Goal: Use online tool/utility: Utilize a website feature to perform a specific function

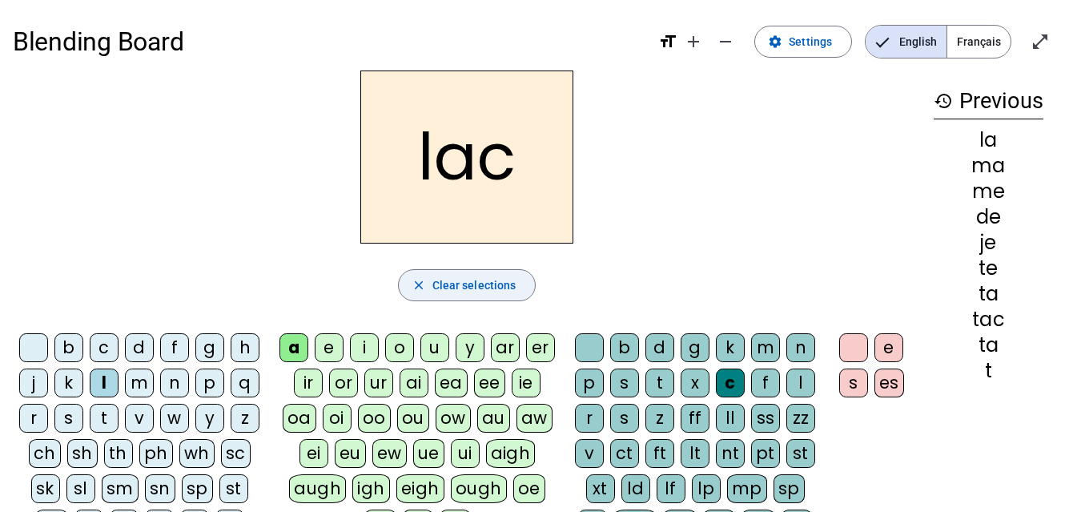
scroll to position [65, 0]
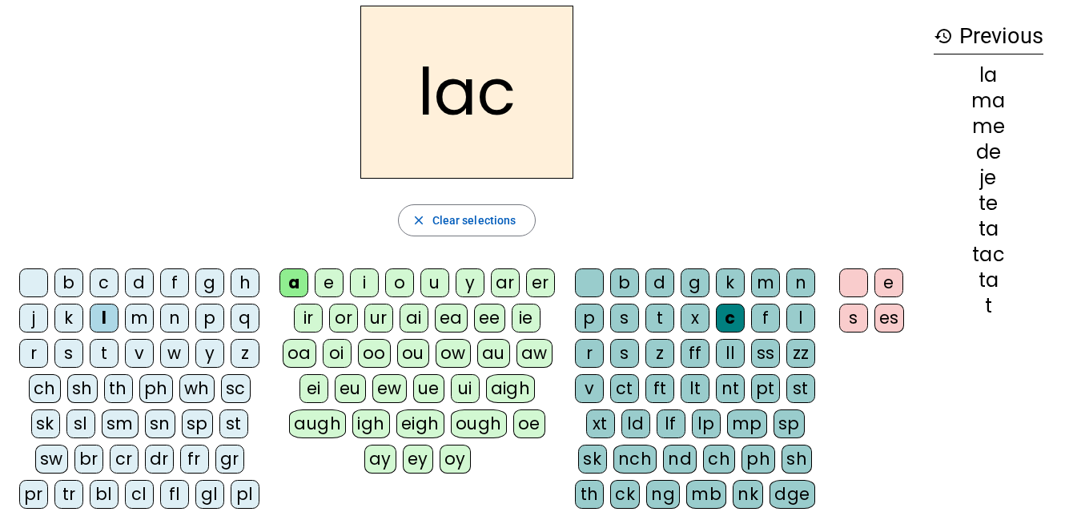
drag, startPoint x: 505, startPoint y: 208, endPoint x: 467, endPoint y: 111, distance: 104.2
click at [467, 111] on h2 "lac" at bounding box center [466, 92] width 213 height 173
click at [425, 221] on mat-icon "close" at bounding box center [419, 220] width 14 height 14
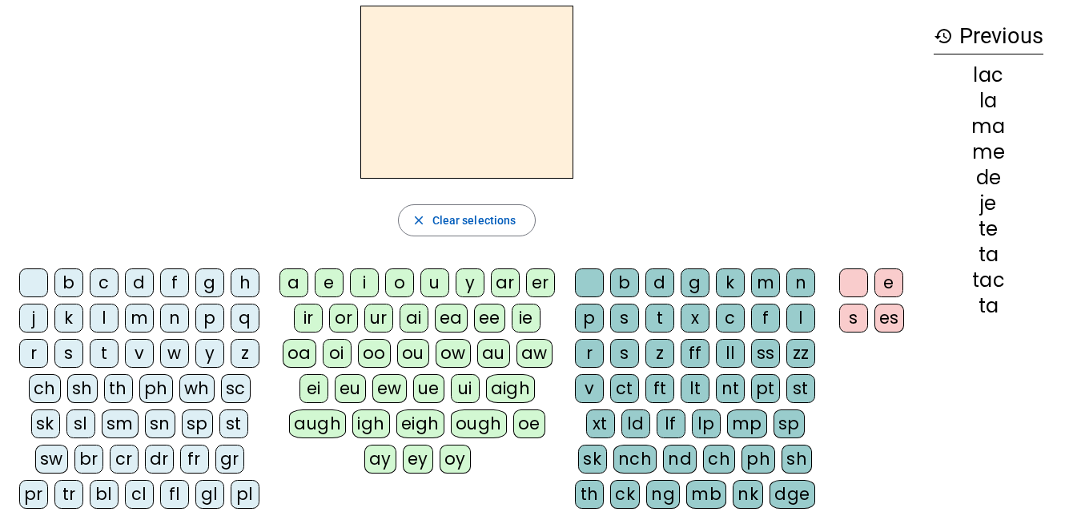
click at [103, 311] on div "l" at bounding box center [104, 317] width 29 height 29
click at [290, 282] on div "a" at bounding box center [293, 282] width 29 height 29
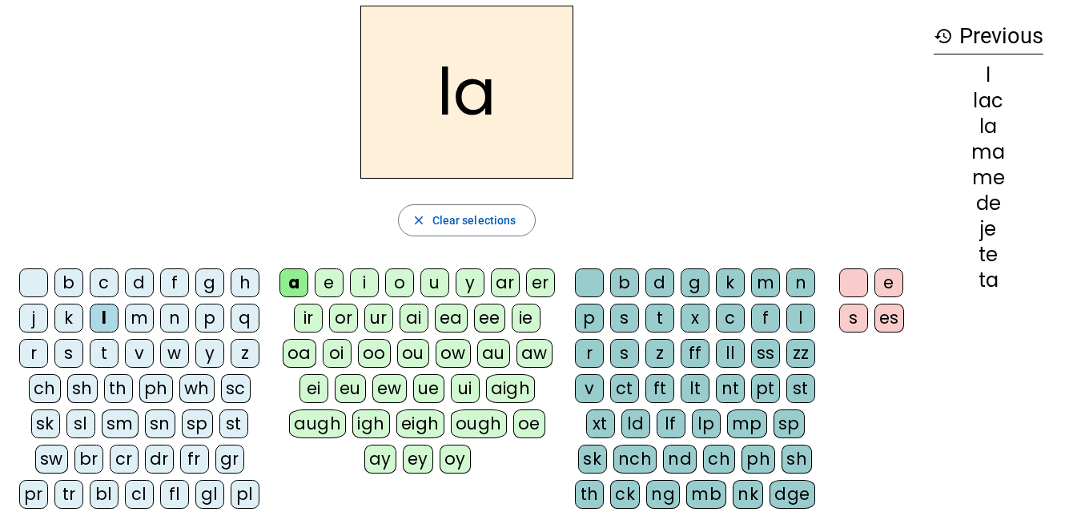
click at [725, 324] on div "c" at bounding box center [730, 317] width 29 height 29
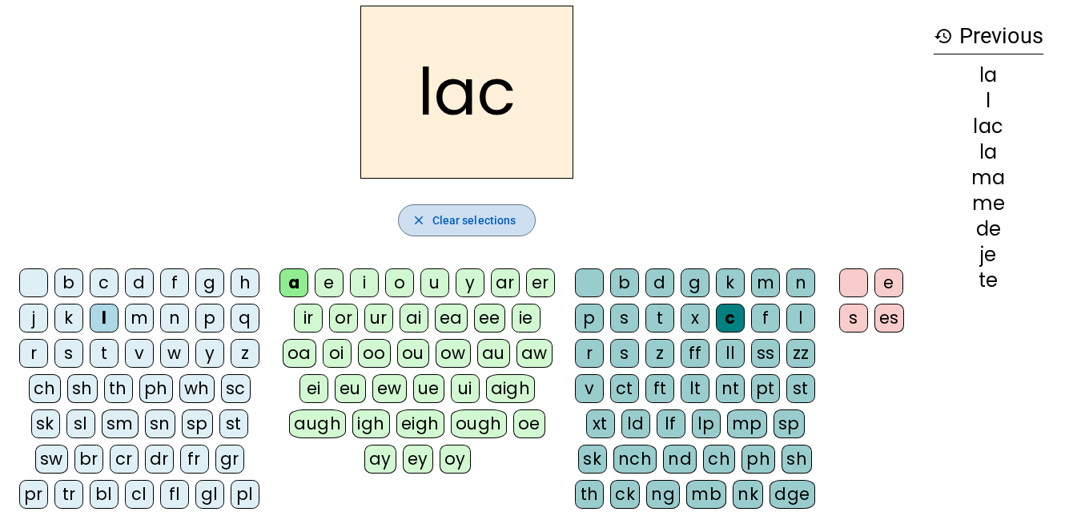
click at [452, 226] on span "Clear selections" at bounding box center [474, 220] width 84 height 19
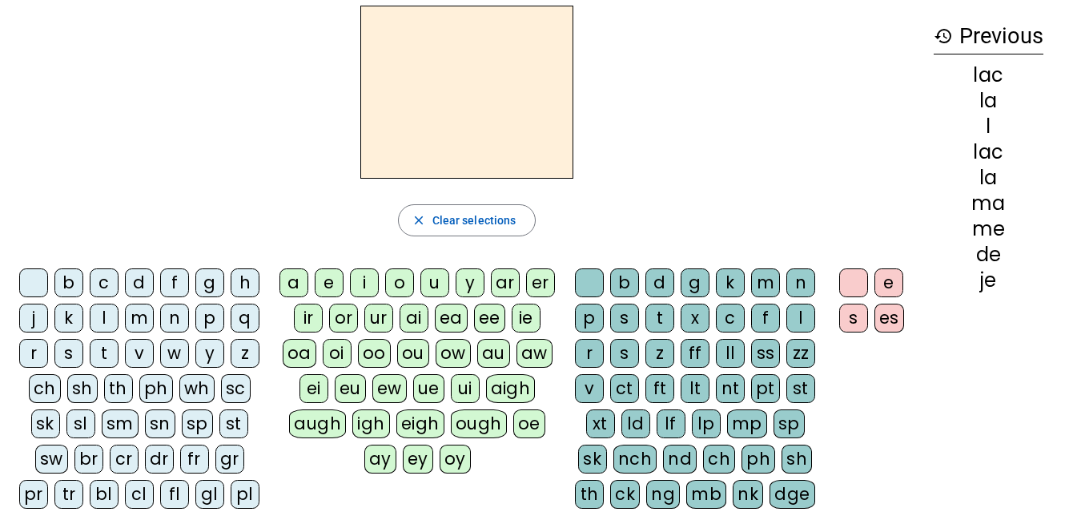
click at [103, 352] on div "t" at bounding box center [104, 353] width 29 height 29
click at [292, 282] on div "a" at bounding box center [293, 282] width 29 height 29
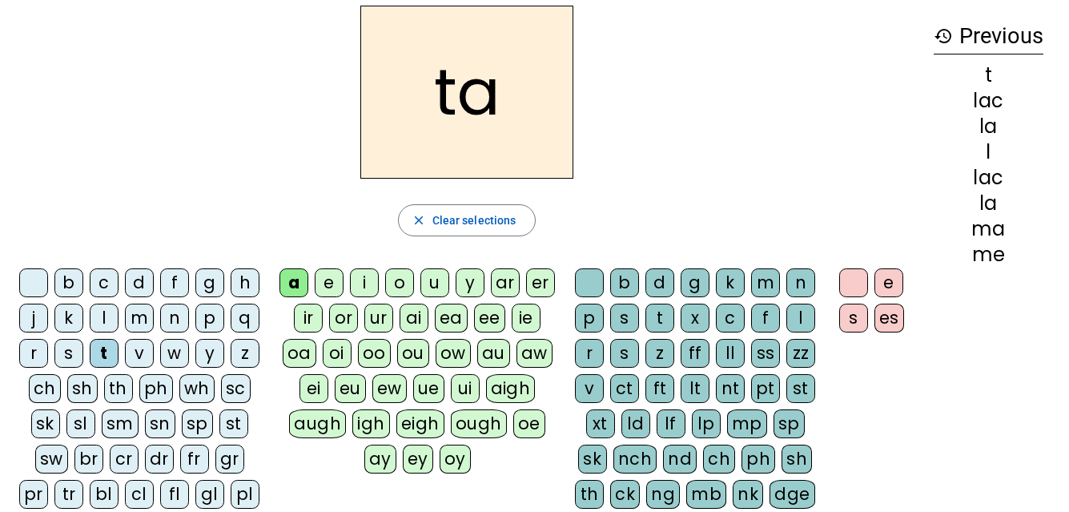
click at [730, 276] on div "k" at bounding box center [730, 282] width 29 height 29
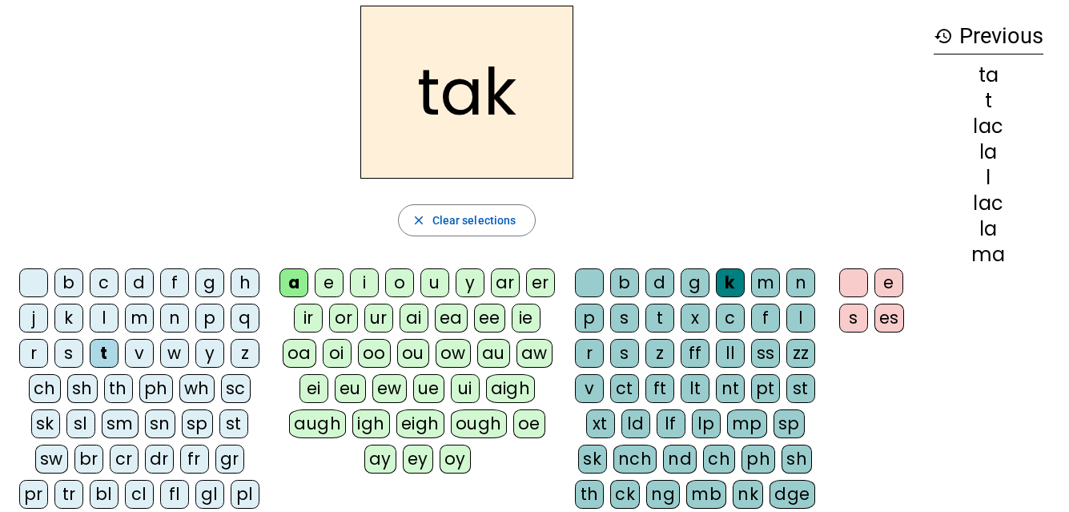
click at [723, 319] on div "c" at bounding box center [730, 317] width 29 height 29
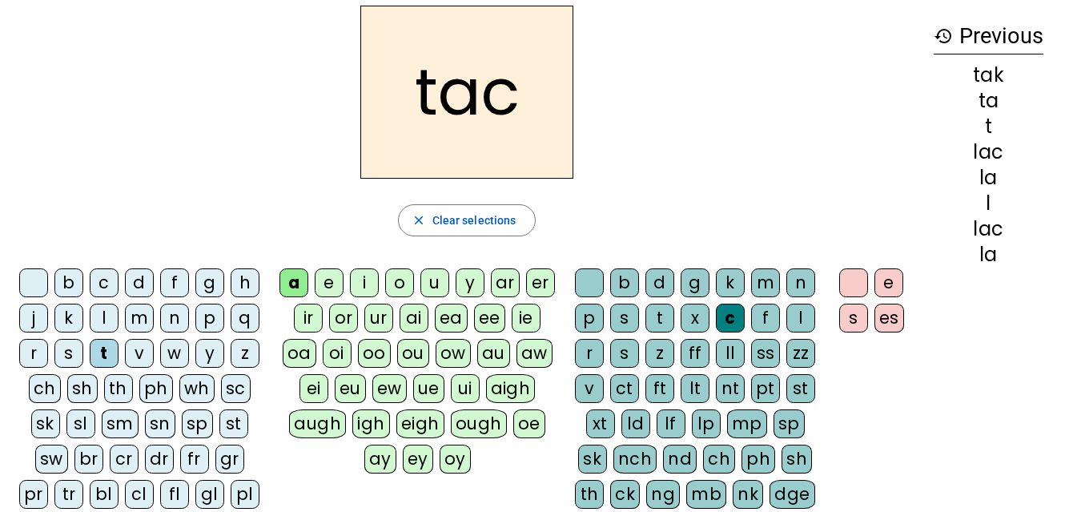
click at [583, 283] on div at bounding box center [589, 282] width 29 height 29
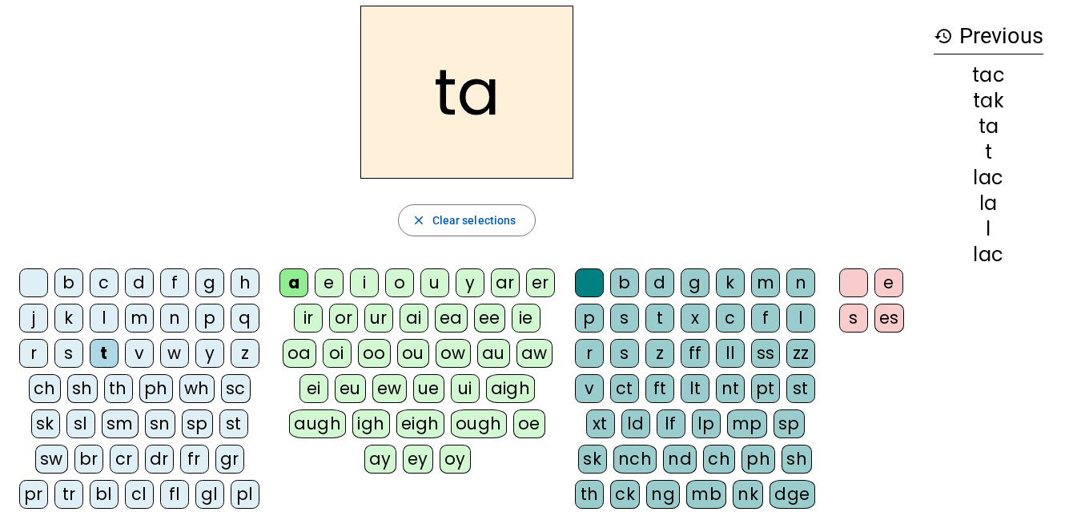
click at [327, 284] on div "e" at bounding box center [329, 282] width 29 height 29
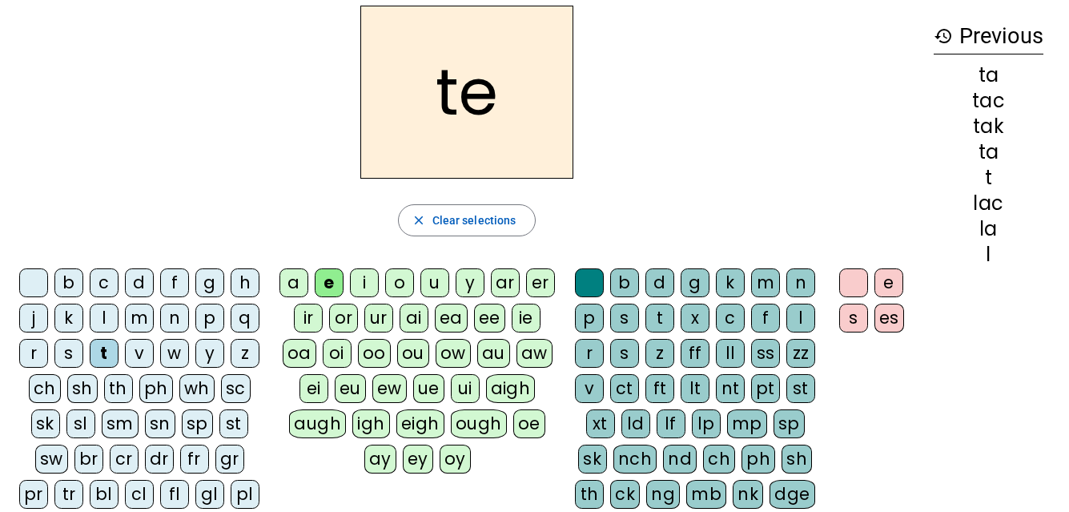
click at [30, 322] on div "j" at bounding box center [33, 317] width 29 height 29
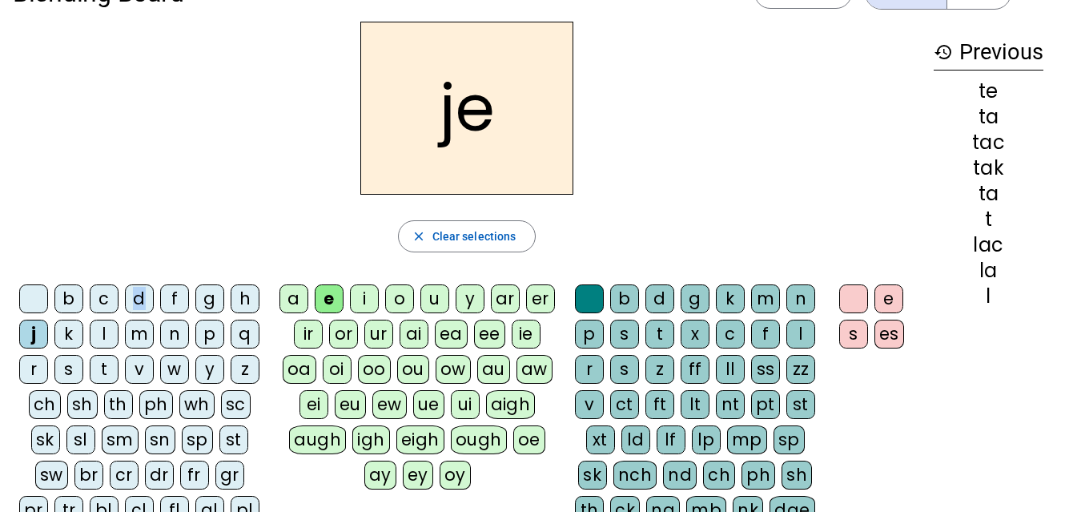
scroll to position [50, 0]
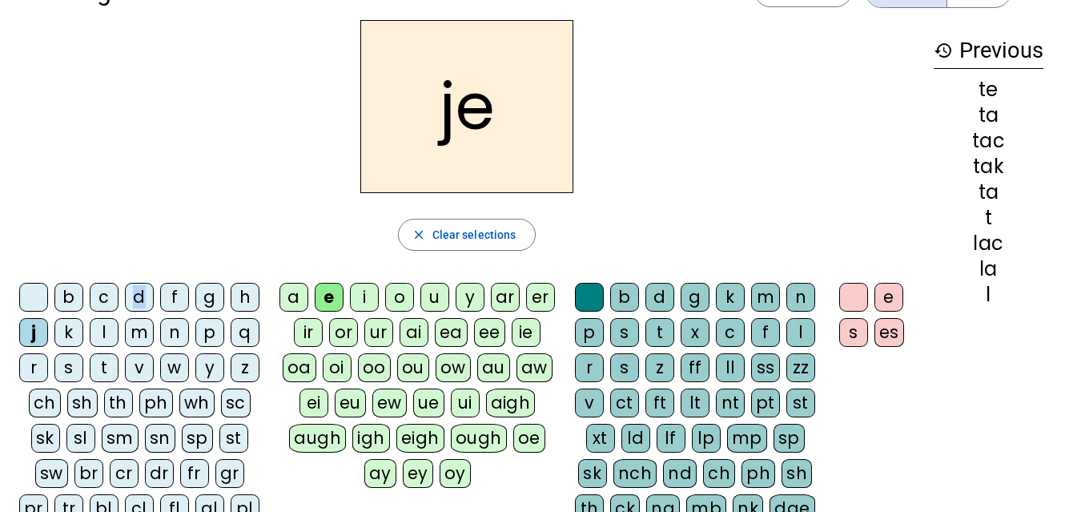
click at [134, 295] on div "d" at bounding box center [139, 297] width 29 height 29
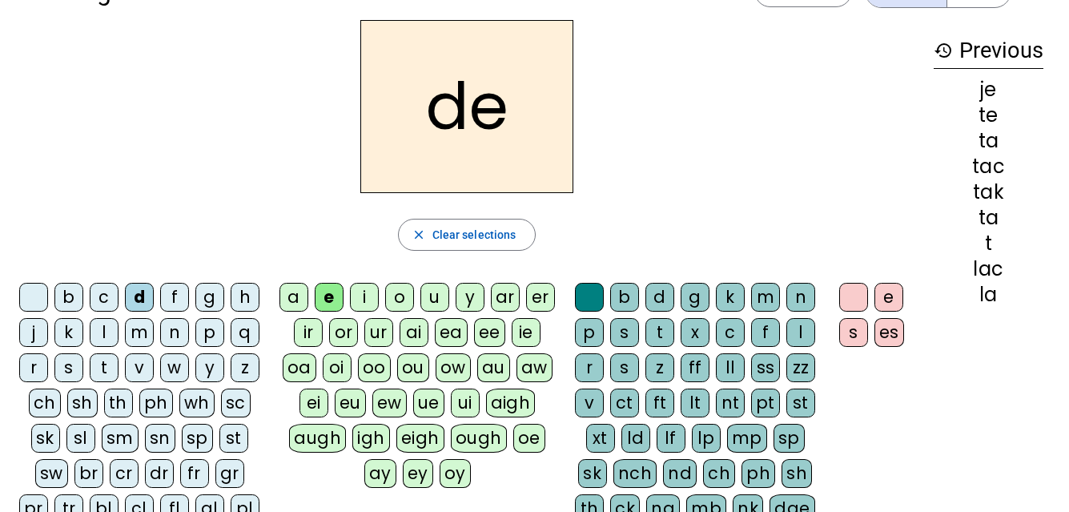
click at [133, 327] on div "m" at bounding box center [139, 332] width 29 height 29
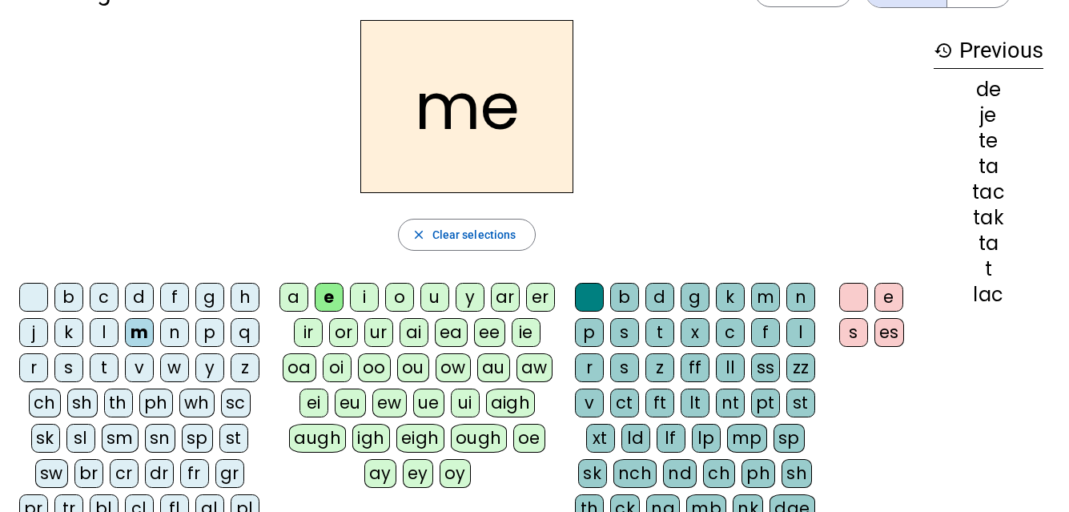
click at [299, 296] on div "a" at bounding box center [293, 297] width 29 height 29
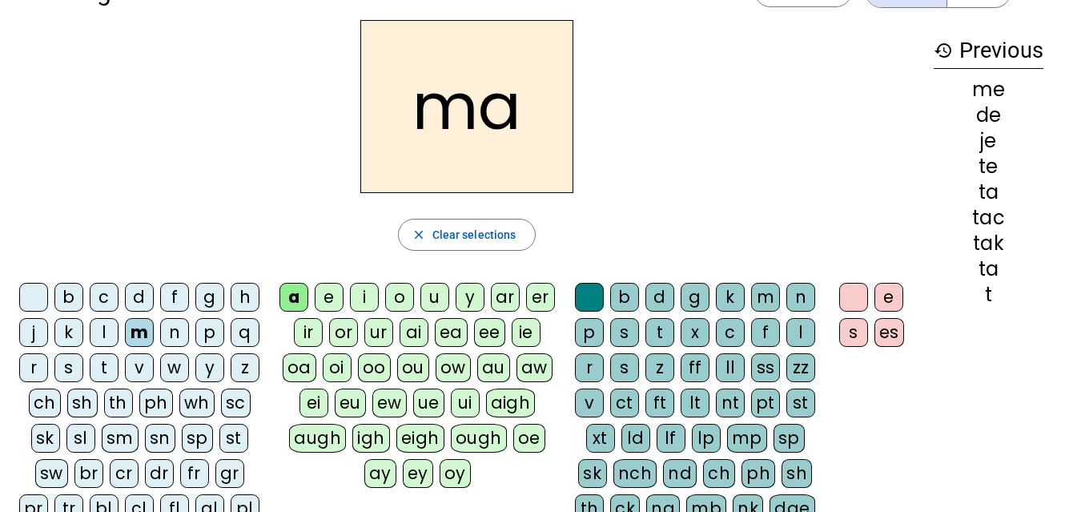
click at [98, 338] on div "l" at bounding box center [104, 332] width 29 height 29
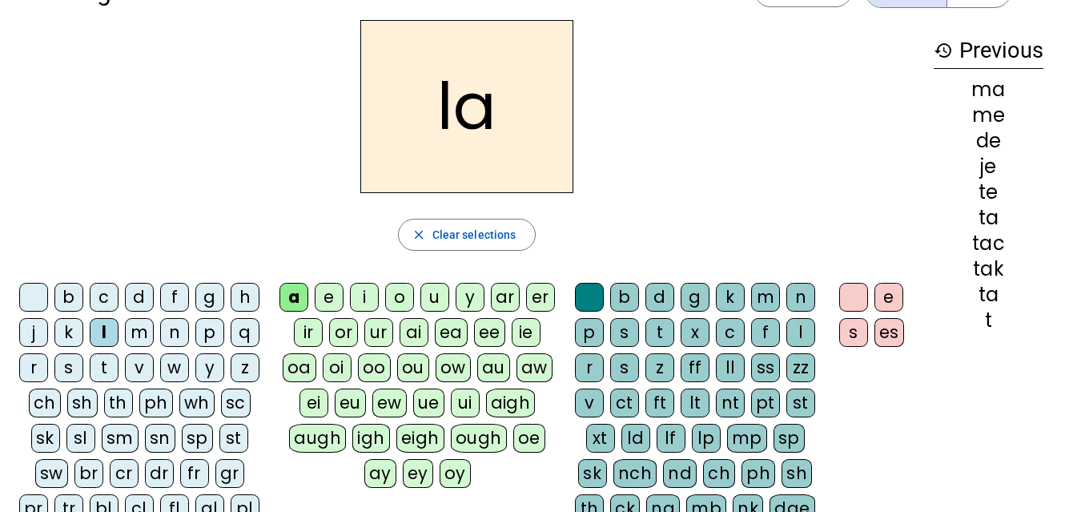
click at [725, 330] on div "c" at bounding box center [730, 332] width 29 height 29
